Goal: Task Accomplishment & Management: Use online tool/utility

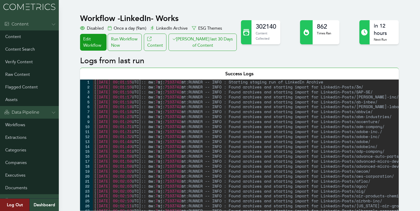
click at [136, 39] on div "Run Workflow Now" at bounding box center [125, 42] width 34 height 17
